Goal: Transaction & Acquisition: Purchase product/service

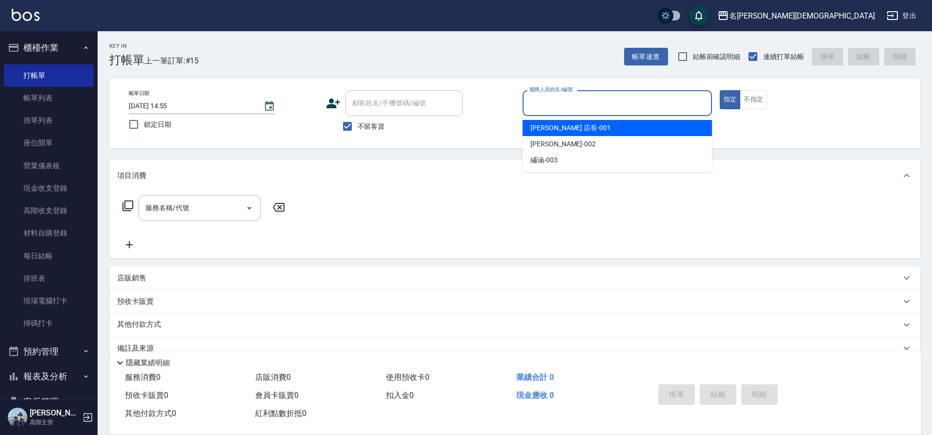
click at [595, 110] on input "服務人員姓名/編號" at bounding box center [617, 103] width 181 height 17
click at [581, 132] on div "[PERSON_NAME] 店長 -001" at bounding box center [617, 128] width 189 height 16
type input "[PERSON_NAME] 店長-001"
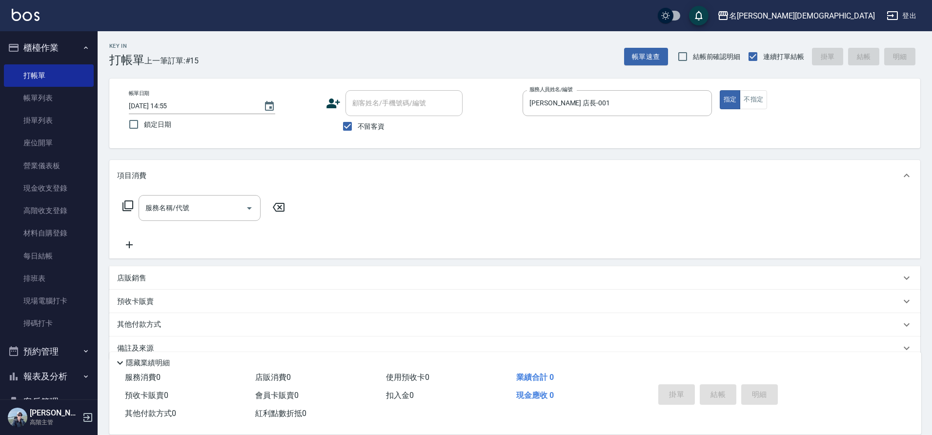
click at [128, 204] on icon at bounding box center [128, 206] width 12 height 12
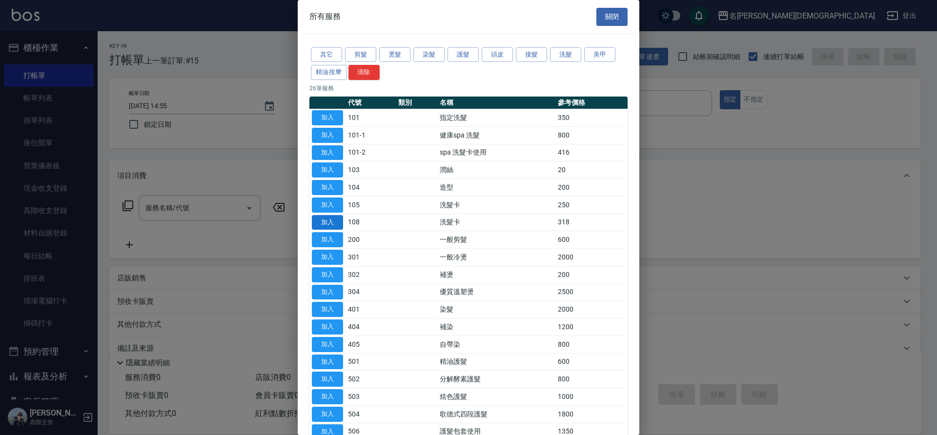
click at [341, 223] on button "加入" at bounding box center [327, 222] width 31 height 15
type input "洗髮卡(108)"
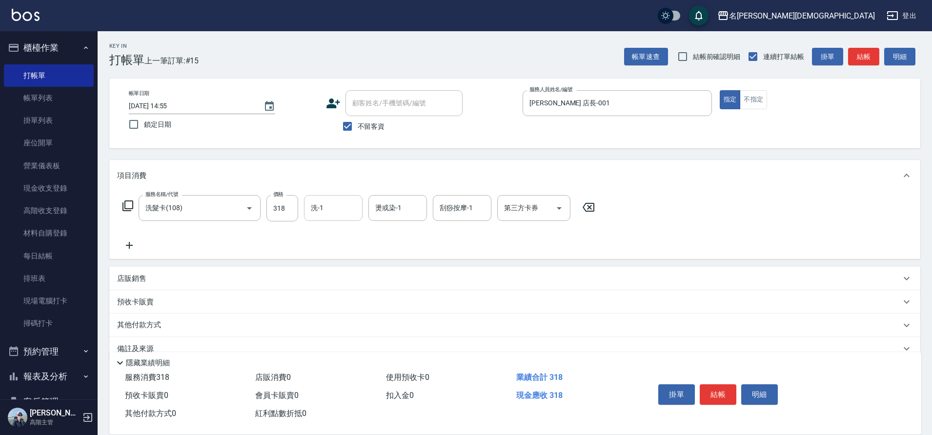
click at [337, 208] on input "洗-1" at bounding box center [333, 208] width 50 height 17
click at [331, 270] on span "繡涵 -003" at bounding box center [325, 275] width 27 height 10
type input "繡涵-003"
click at [511, 218] on div "第三方卡券" at bounding box center [533, 208] width 73 height 26
click at [529, 206] on input "第三方卡券" at bounding box center [527, 208] width 50 height 17
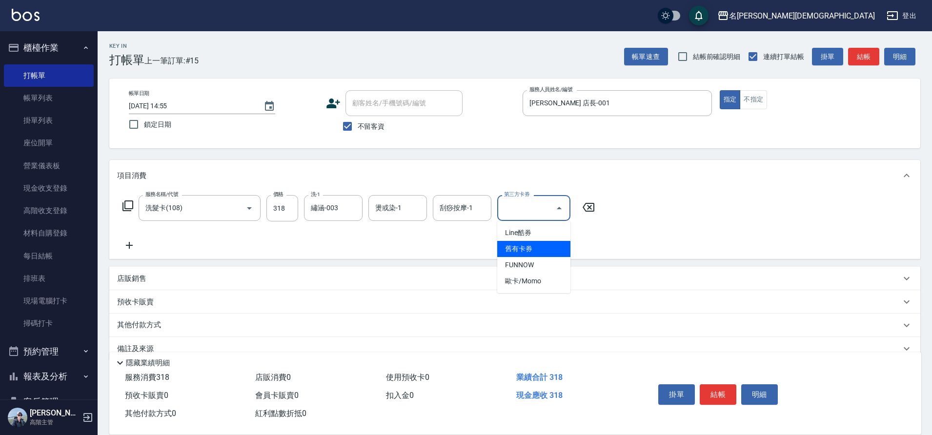
click at [521, 251] on span "舊有卡券" at bounding box center [533, 249] width 73 height 16
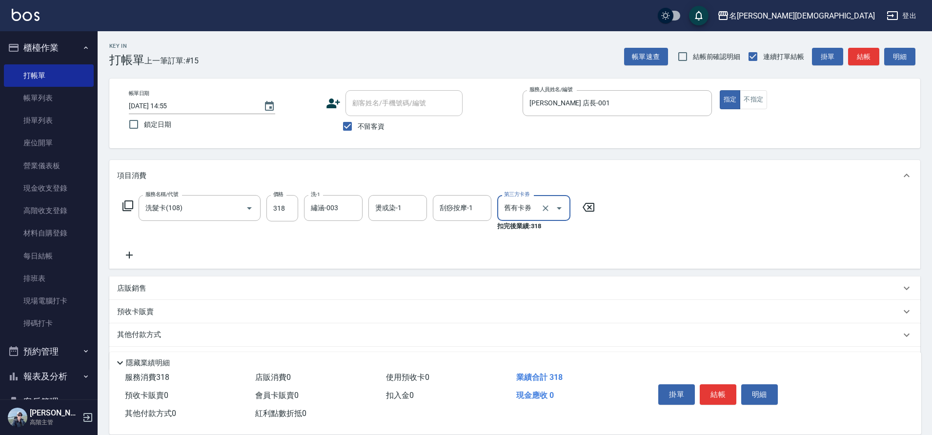
type input "舊有卡券"
click at [128, 204] on icon at bounding box center [128, 206] width 12 height 12
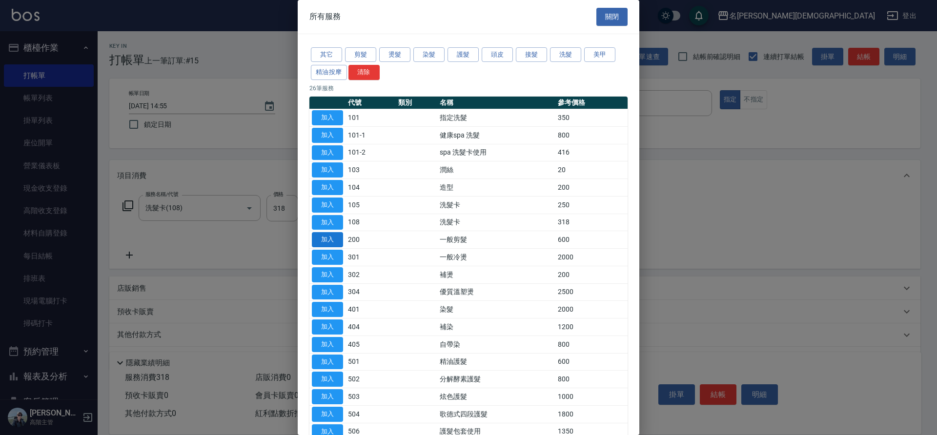
click at [332, 234] on button "加入" at bounding box center [327, 239] width 31 height 15
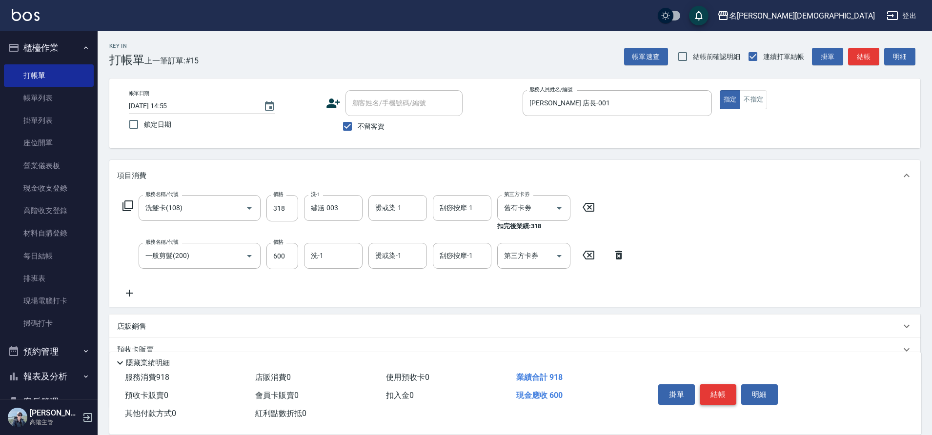
click at [719, 384] on button "結帳" at bounding box center [718, 394] width 37 height 20
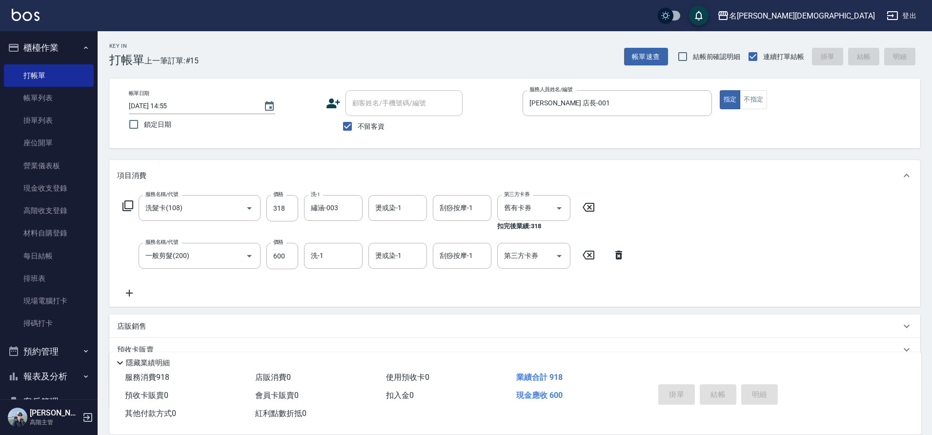
type input "[DATE] 17:20"
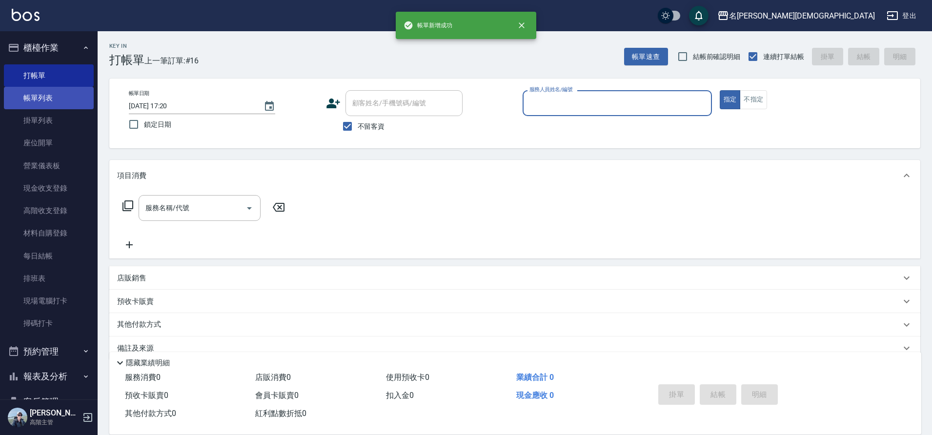
click at [26, 101] on link "帳單列表" at bounding box center [49, 98] width 90 height 22
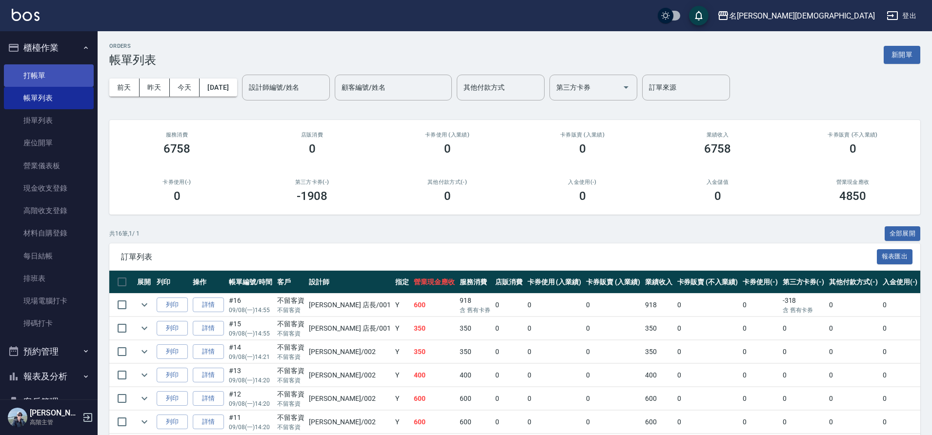
click at [62, 79] on link "打帳單" at bounding box center [49, 75] width 90 height 22
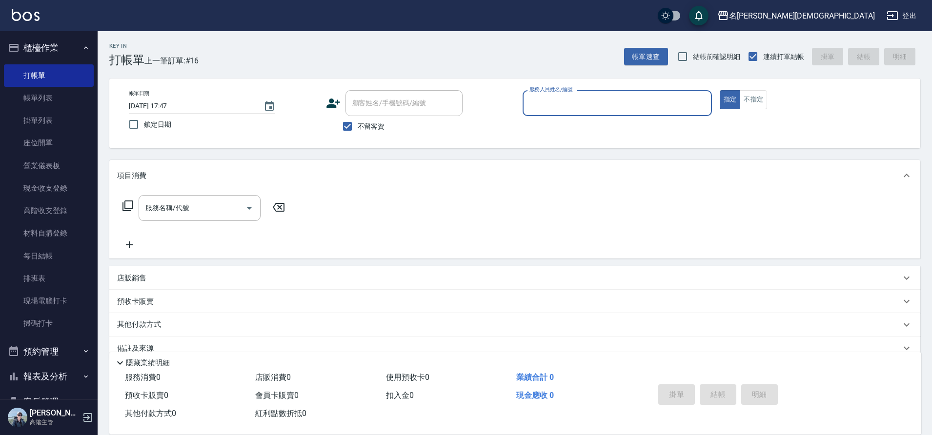
click at [564, 99] on input "服務人員姓名/編號" at bounding box center [617, 103] width 181 height 17
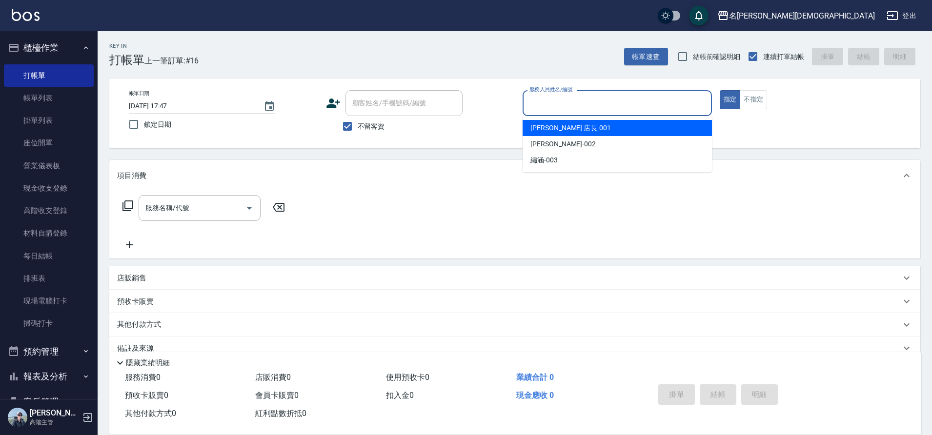
click at [577, 132] on div "[PERSON_NAME] 店長 -001" at bounding box center [617, 128] width 189 height 16
type input "[PERSON_NAME] 店長-001"
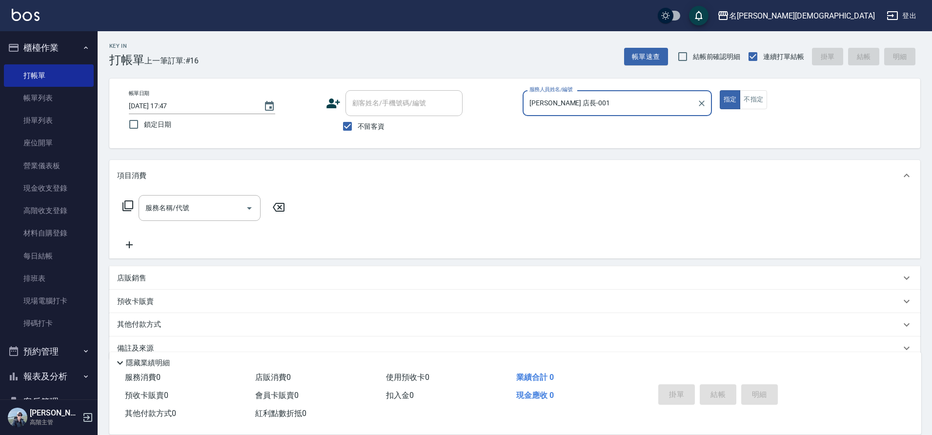
click at [128, 208] on icon at bounding box center [128, 206] width 12 height 12
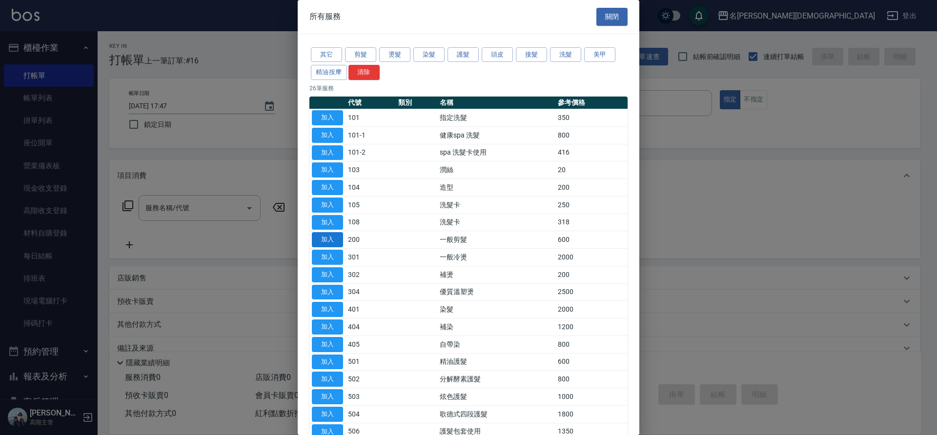
click at [334, 243] on button "加入" at bounding box center [327, 239] width 31 height 15
type input "一般剪髮(200)"
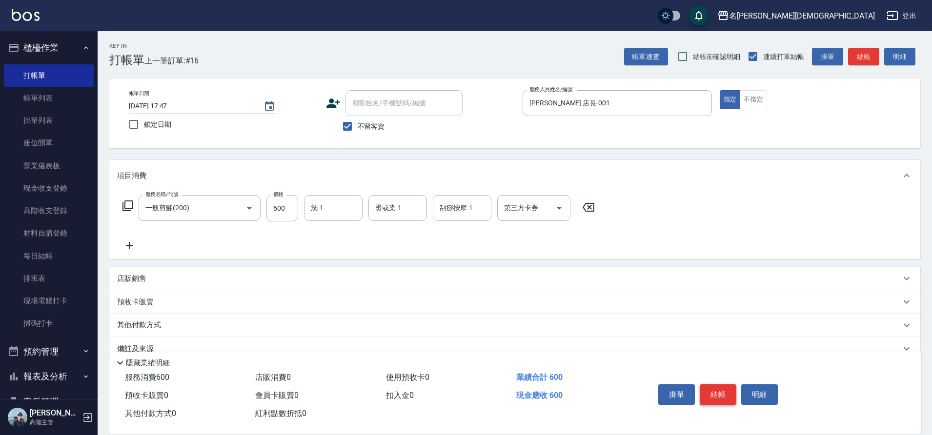
click at [722, 384] on button "結帳" at bounding box center [718, 394] width 37 height 20
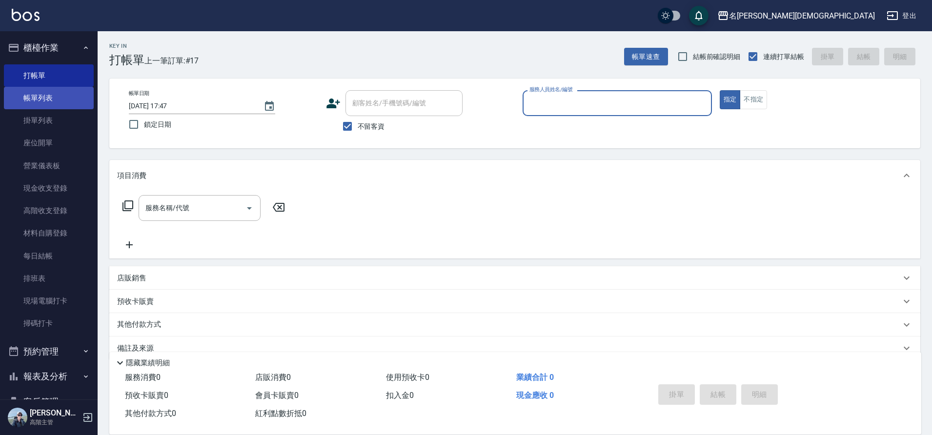
click at [40, 104] on link "帳單列表" at bounding box center [49, 98] width 90 height 22
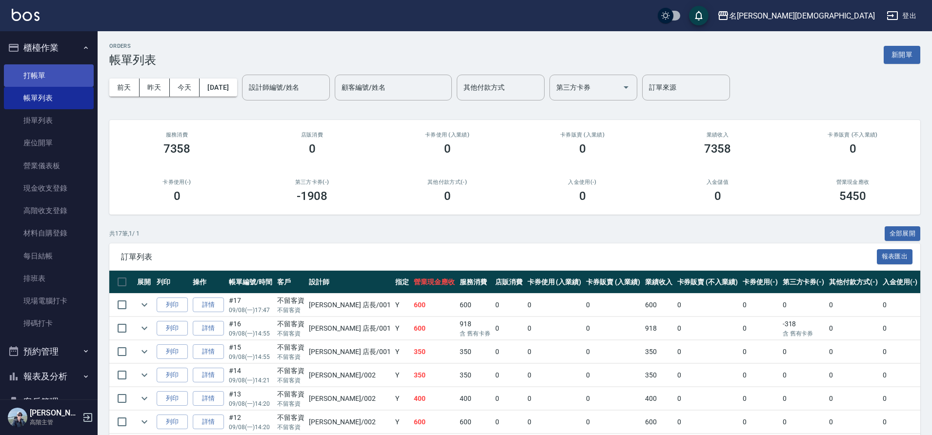
click at [49, 80] on link "打帳單" at bounding box center [49, 75] width 90 height 22
